Goal: Communication & Community: Answer question/provide support

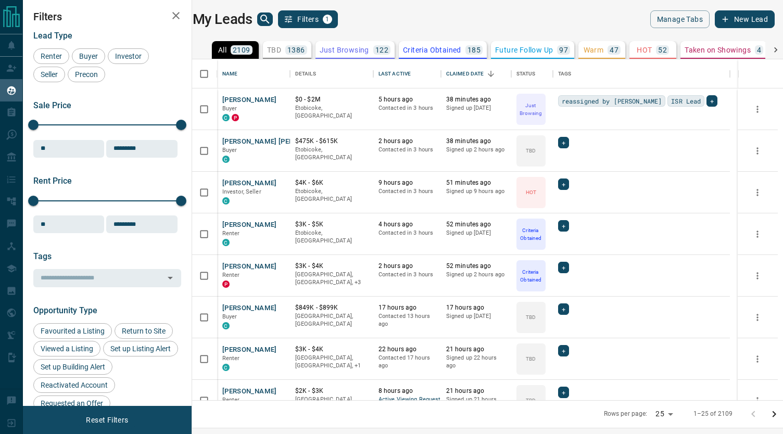
scroll to position [333, 578]
click at [250, 262] on button "[PERSON_NAME]" at bounding box center [249, 267] width 55 height 10
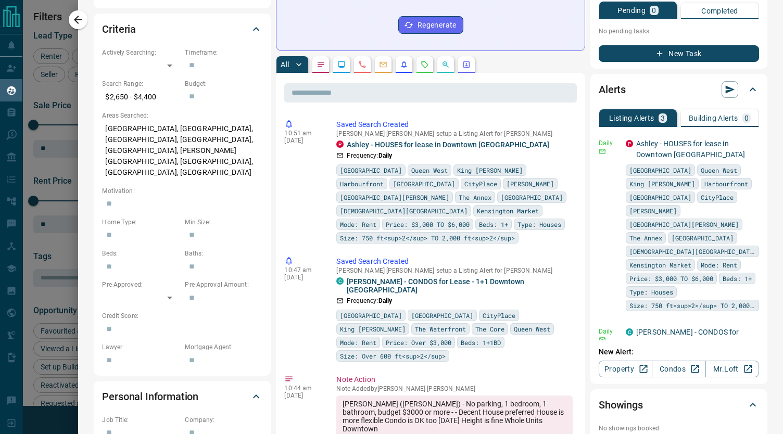
scroll to position [284, 0]
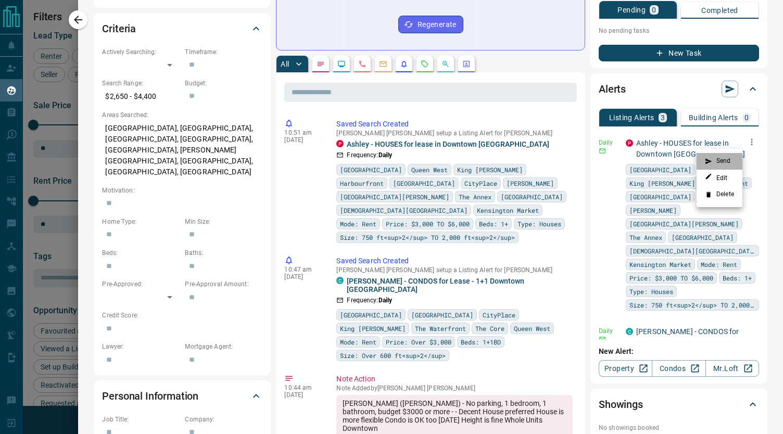
click at [721, 153] on li "Send" at bounding box center [719, 161] width 46 height 17
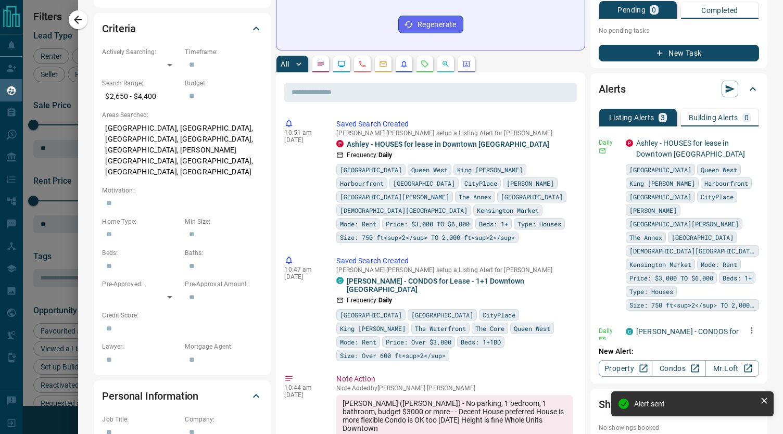
click at [747, 326] on icon "button" at bounding box center [751, 330] width 9 height 9
click at [721, 335] on li "Send" at bounding box center [719, 336] width 46 height 17
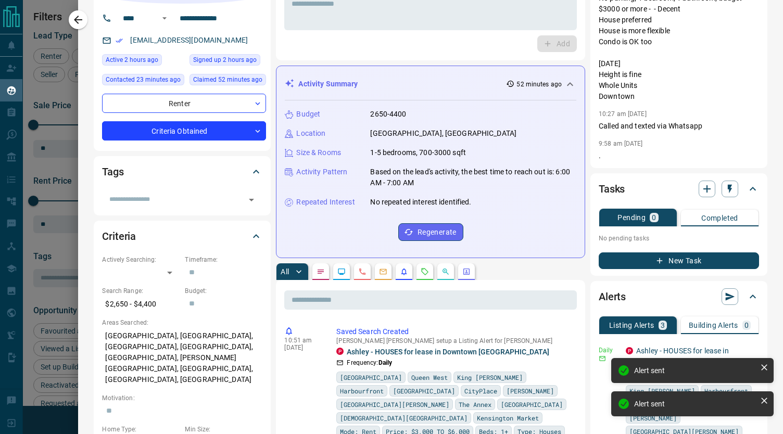
scroll to position [0, 0]
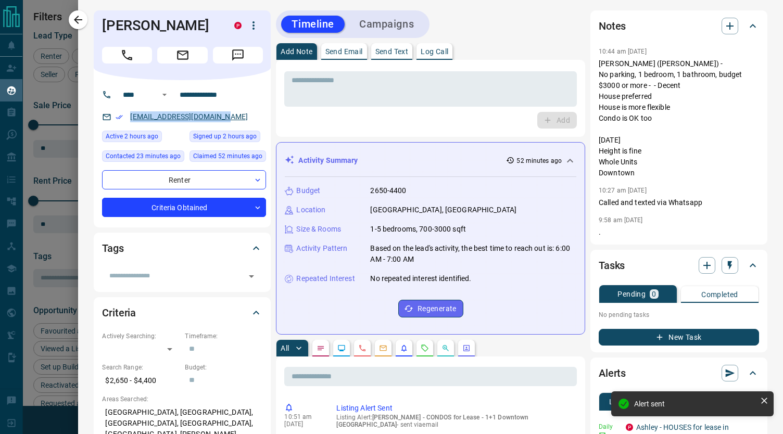
drag, startPoint x: 234, startPoint y: 118, endPoint x: 131, endPoint y: 121, distance: 103.6
click at [131, 121] on div "[EMAIL_ADDRESS][DOMAIN_NAME]" at bounding box center [184, 116] width 164 height 17
copy link "[EMAIL_ADDRESS][DOMAIN_NAME]"
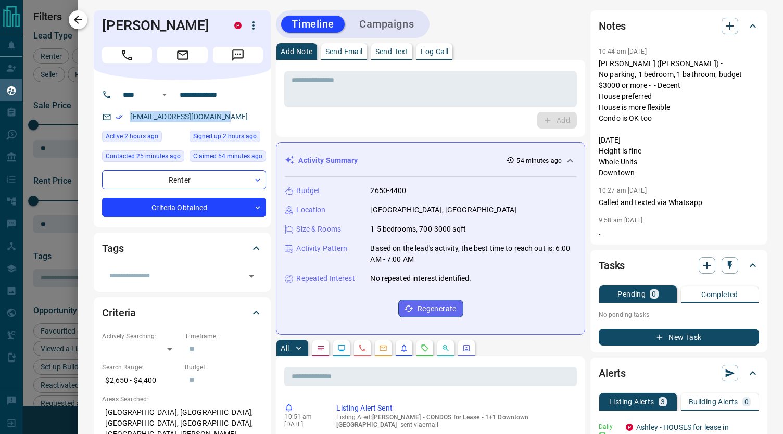
click at [73, 25] on icon "button" at bounding box center [78, 20] width 12 height 12
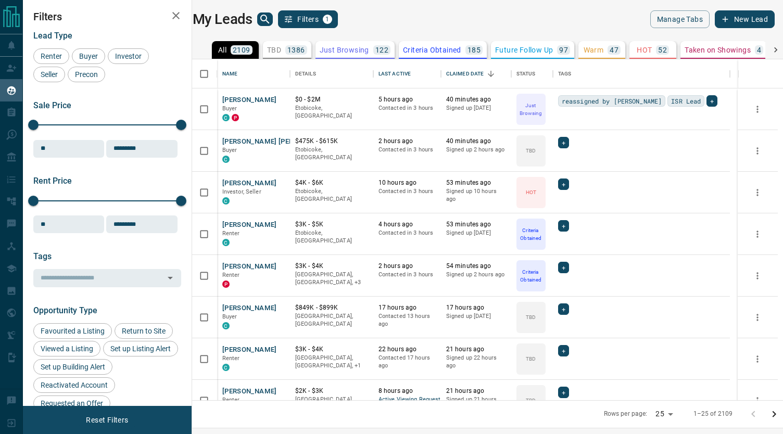
click at [264, 17] on icon "search button" at bounding box center [265, 19] width 12 height 12
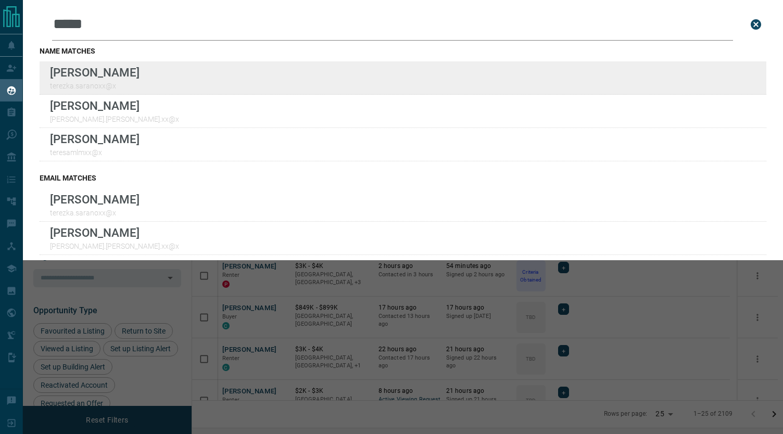
type input "*****"
